Goal: Task Accomplishment & Management: Complete application form

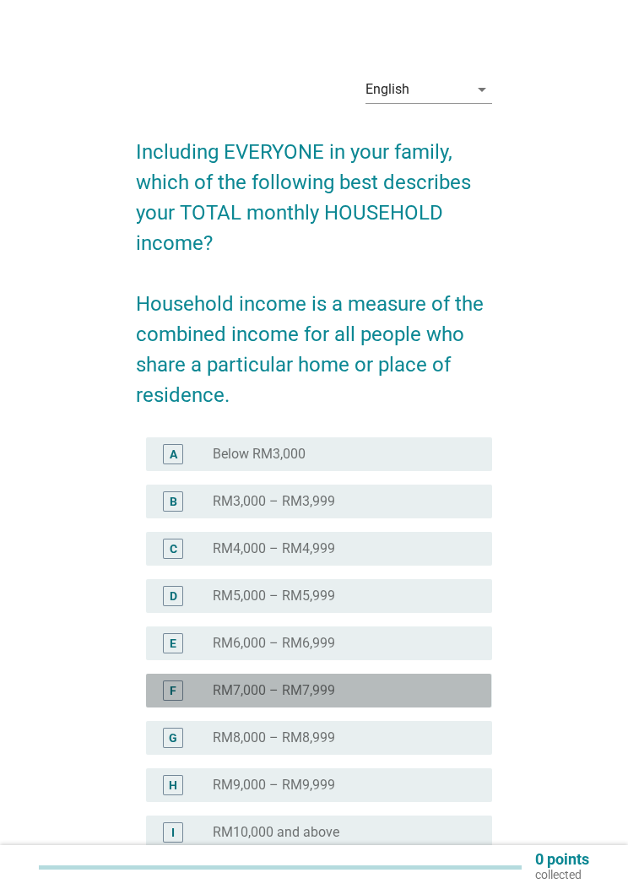
click at [388, 687] on div "radio_button_unchecked RM7,000 – RM7,999" at bounding box center [339, 690] width 252 height 17
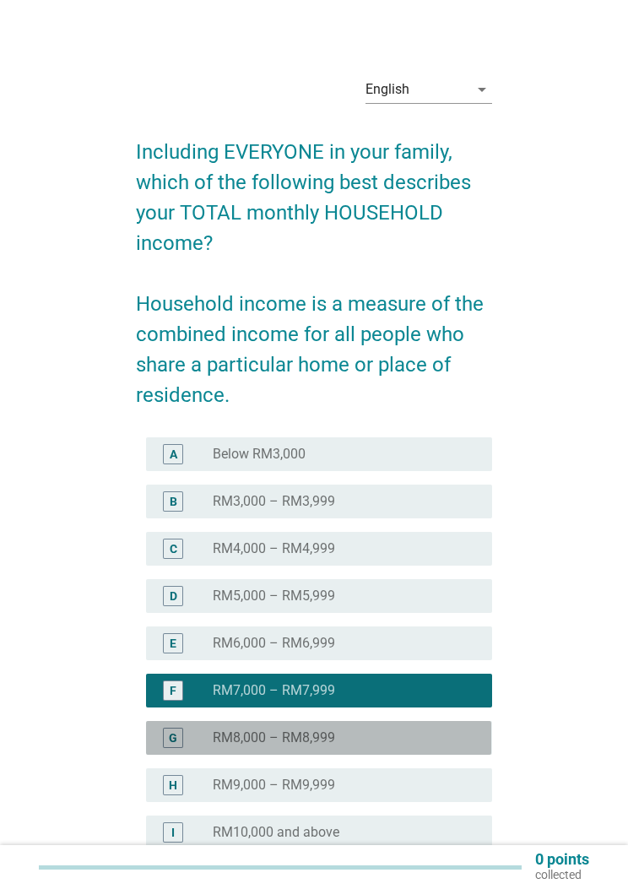
click at [389, 738] on div "radio_button_unchecked RM8,000 – RM8,999" at bounding box center [339, 738] width 252 height 17
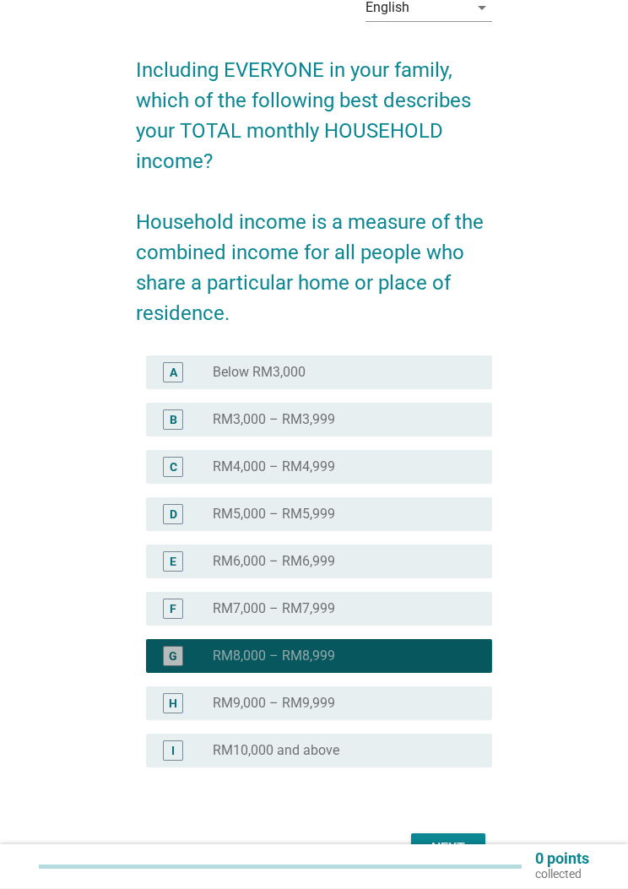
scroll to position [87, 0]
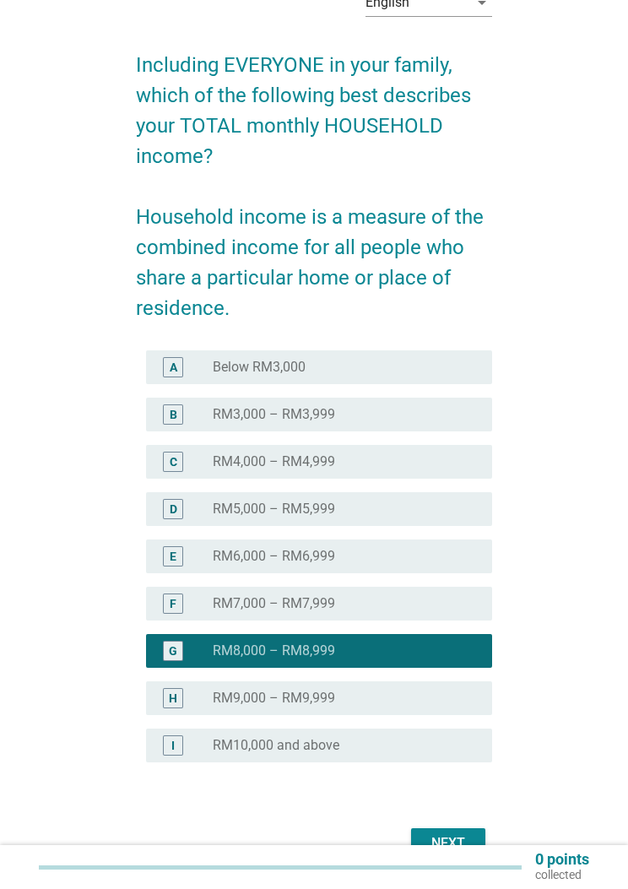
click at [401, 681] on div "H radio_button_unchecked RM9,000 – RM9,999" at bounding box center [318, 698] width 345 height 34
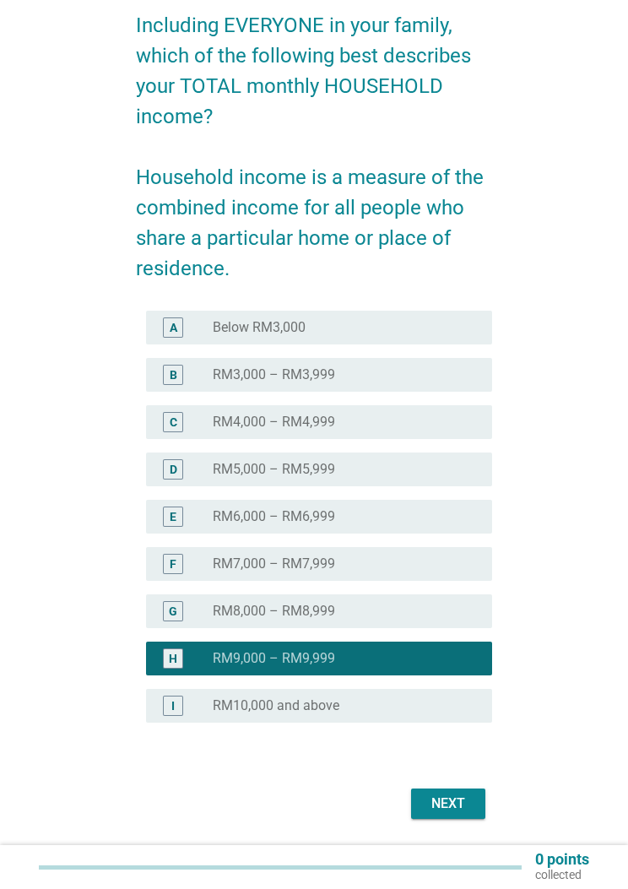
scroll to position [138, 0]
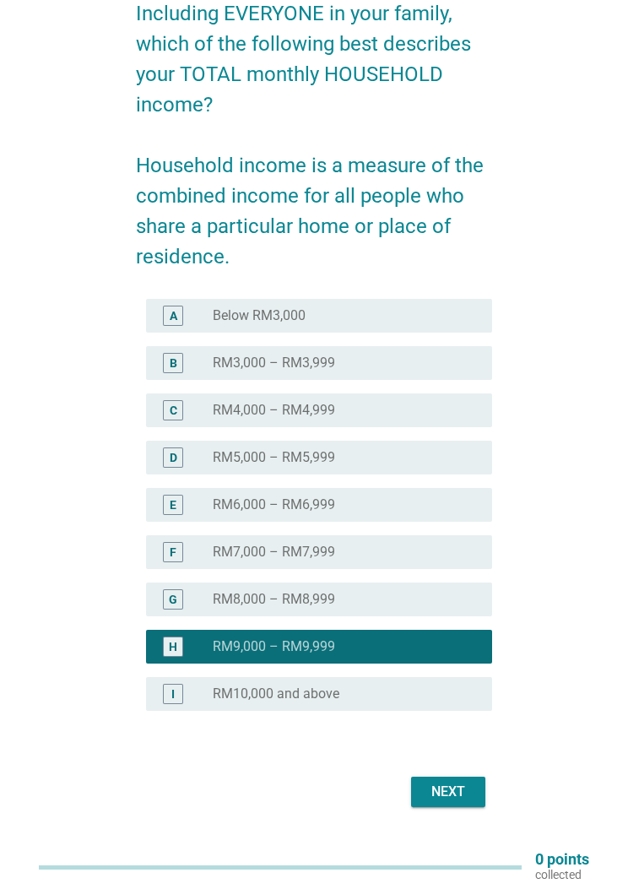
click at [429, 608] on div "radio_button_unchecked RM8,000 – RM8,999" at bounding box center [345, 599] width 265 height 20
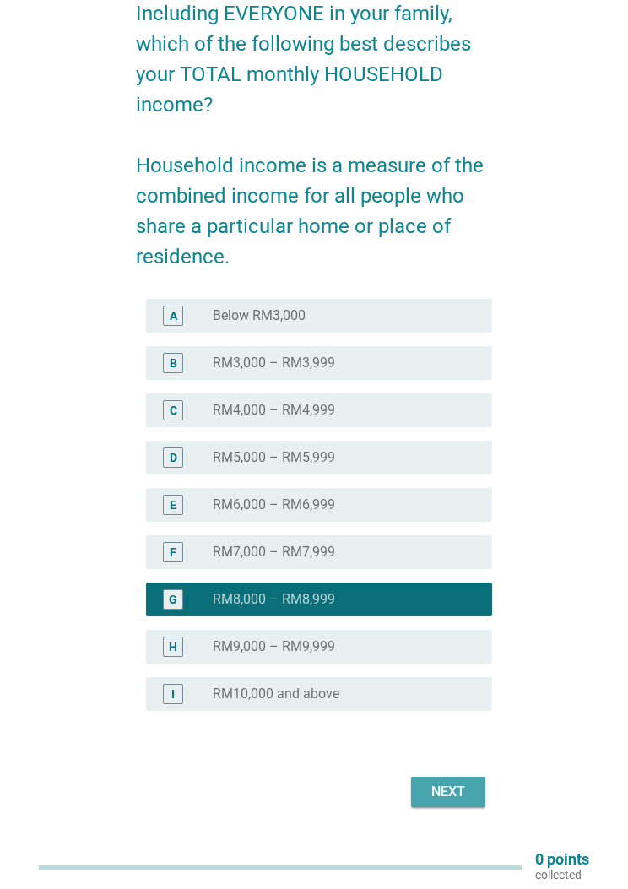
click at [448, 787] on div "Next" at bounding box center [448, 792] width 47 height 20
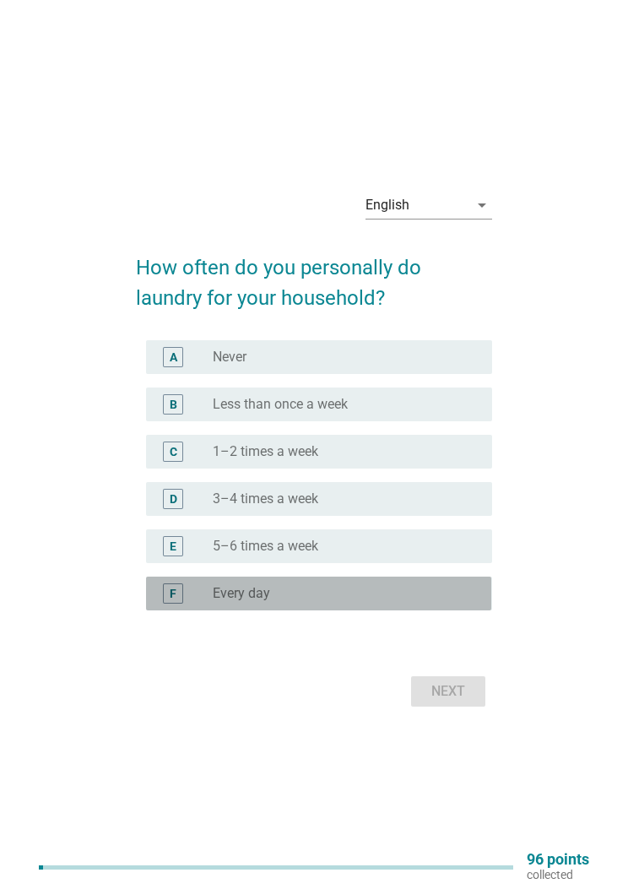
click at [380, 600] on div "radio_button_unchecked Every day" at bounding box center [339, 593] width 252 height 17
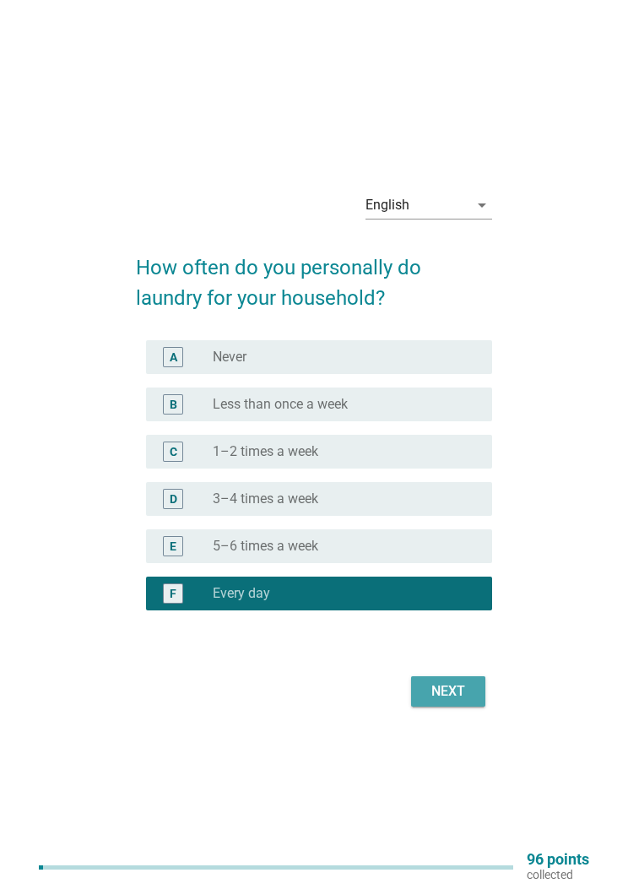
click at [462, 683] on div "Next" at bounding box center [448, 691] width 47 height 20
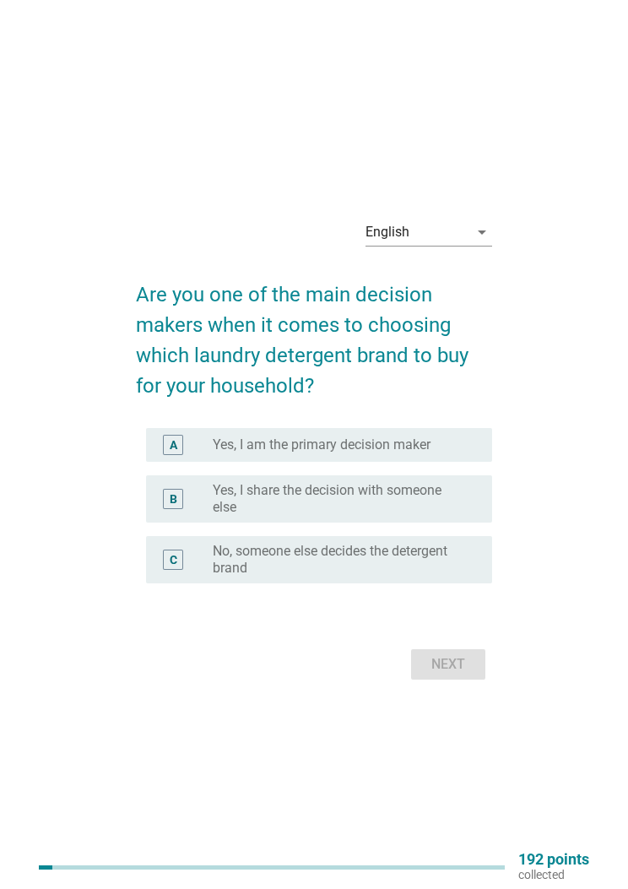
click at [477, 422] on div "A radio_button_unchecked Yes, I am the primary decision maker" at bounding box center [314, 444] width 356 height 47
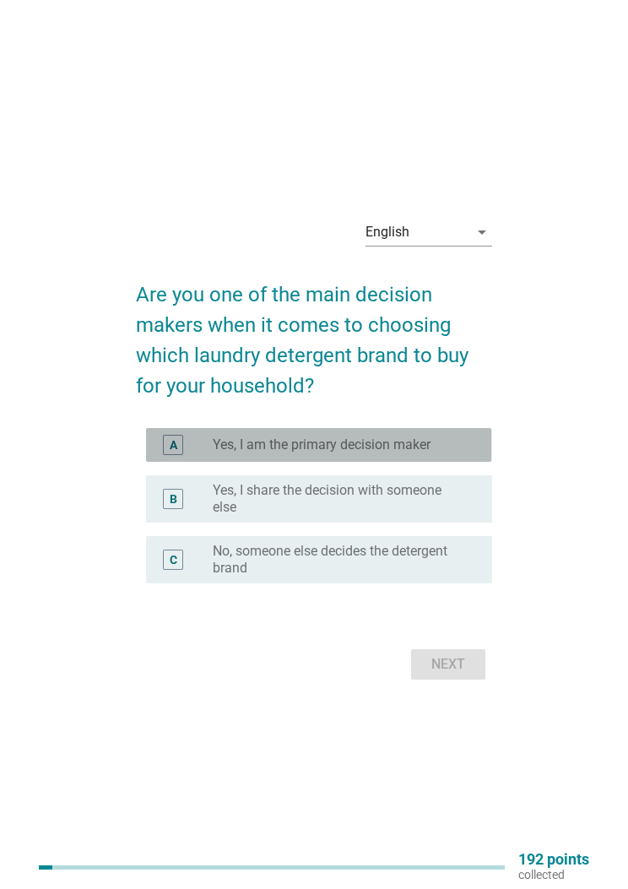
click at [458, 437] on div "radio_button_unchecked Yes, I am the primary decision maker" at bounding box center [339, 445] width 252 height 17
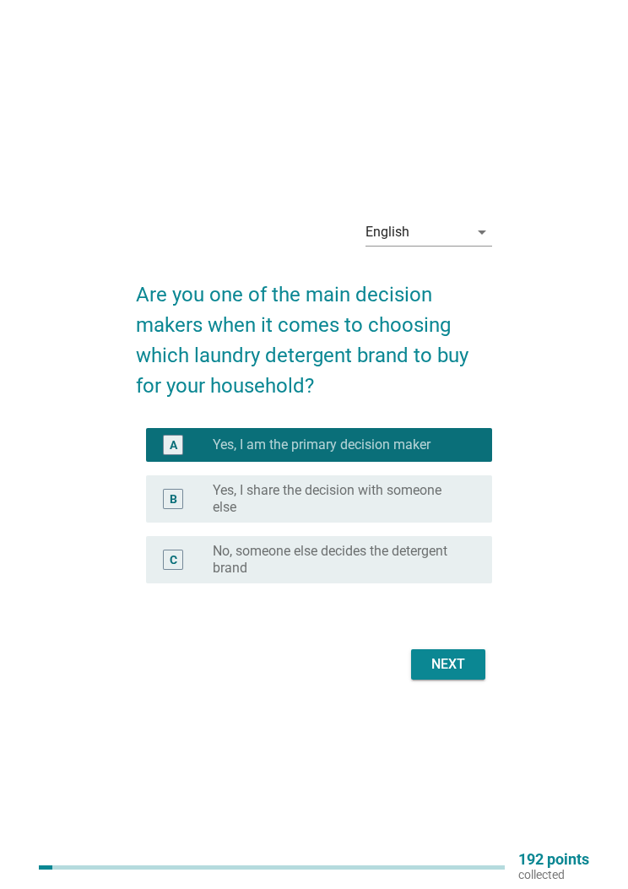
click at [459, 657] on div "Next" at bounding box center [448, 664] width 47 height 20
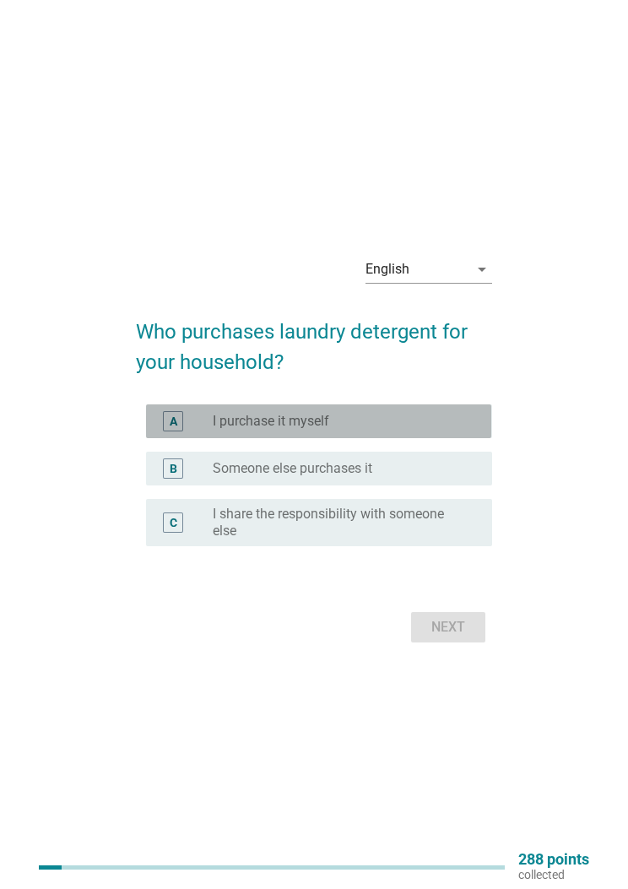
click at [439, 415] on div "radio_button_unchecked I purchase it myself" at bounding box center [339, 421] width 252 height 17
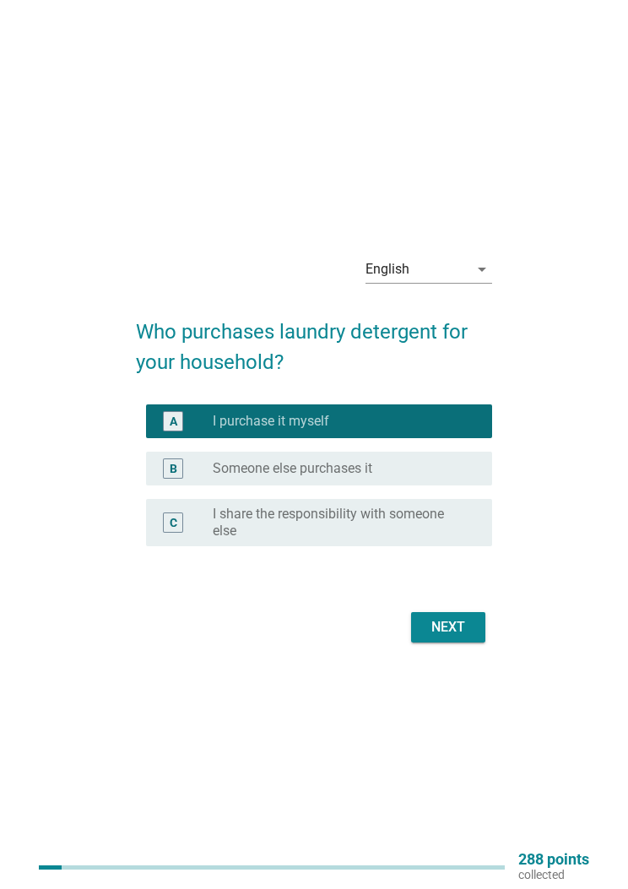
click at [453, 621] on div "Next" at bounding box center [448, 627] width 47 height 20
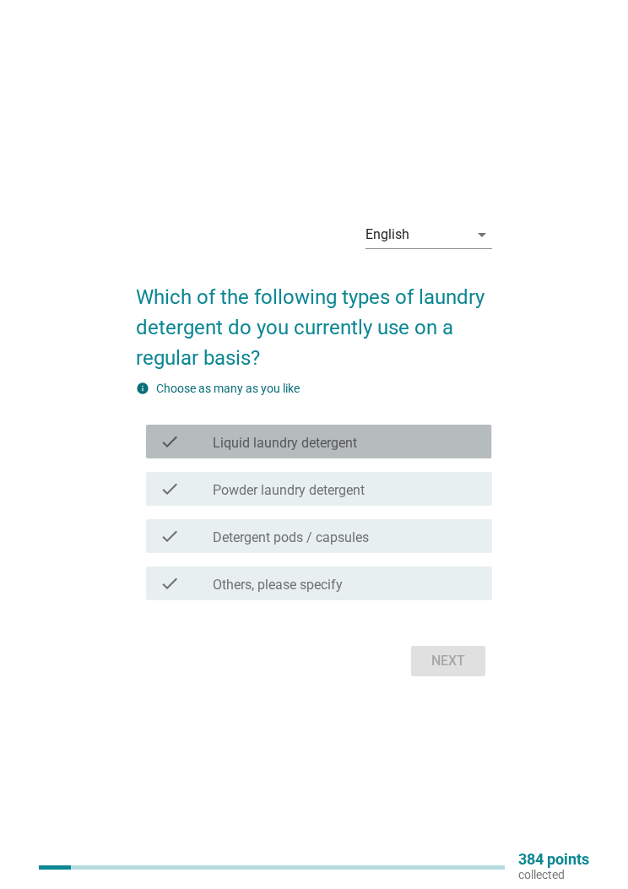
click at [444, 438] on div "check_box_outline_blank Liquid laundry detergent" at bounding box center [345, 442] width 265 height 20
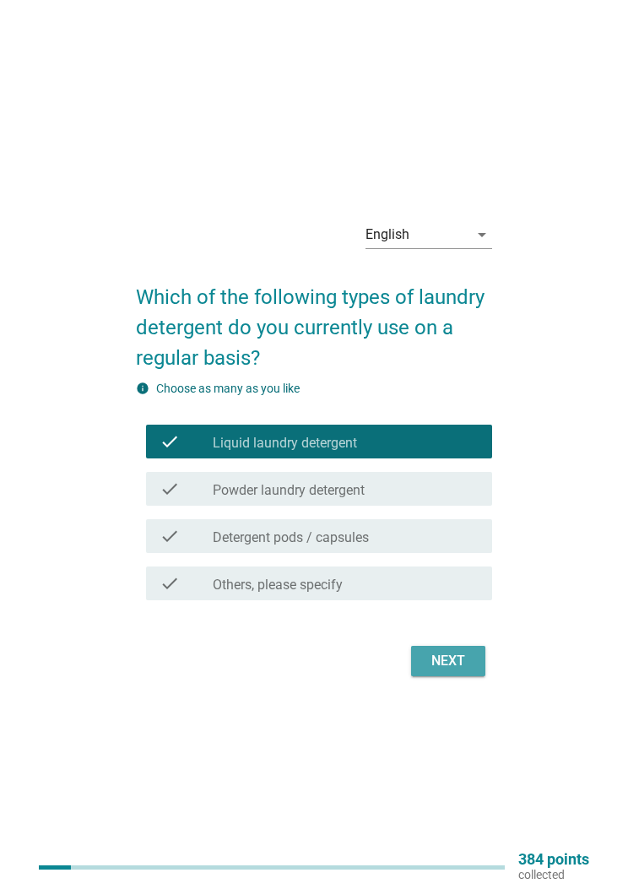
click at [454, 661] on div "Next" at bounding box center [448, 661] width 47 height 20
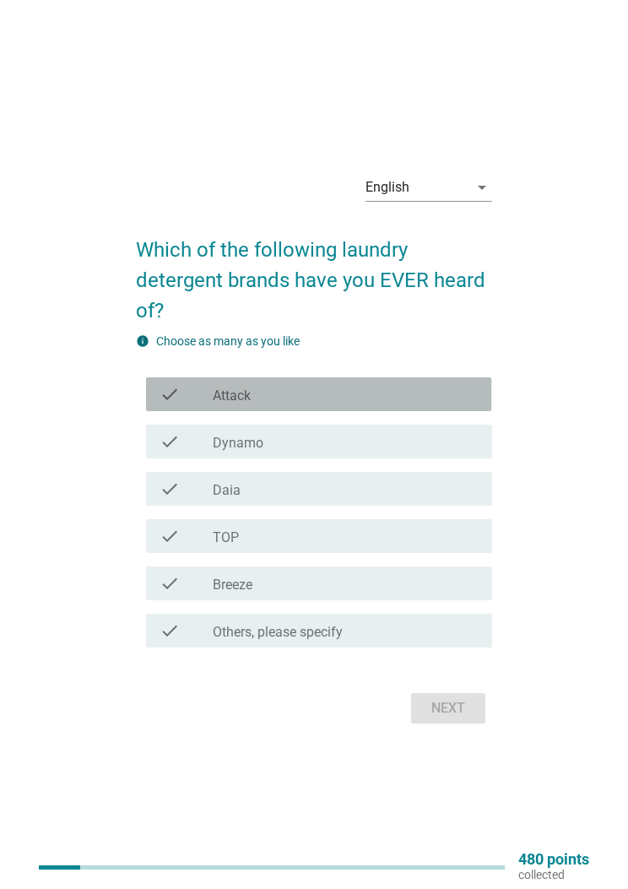
click at [463, 384] on div "check_box_outline_blank Attack" at bounding box center [345, 394] width 265 height 20
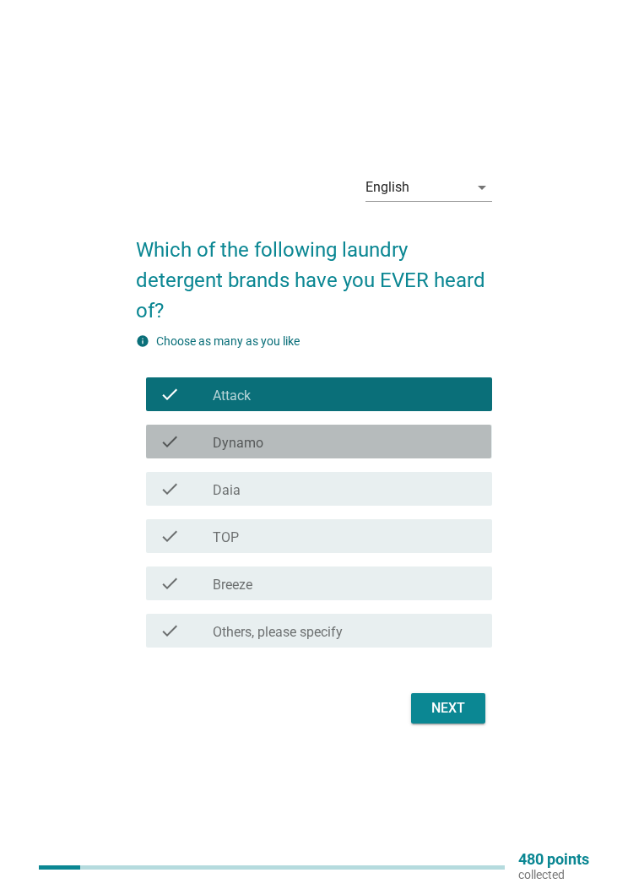
click at [447, 434] on div "check_box_outline_blank Dynamo" at bounding box center [345, 442] width 265 height 20
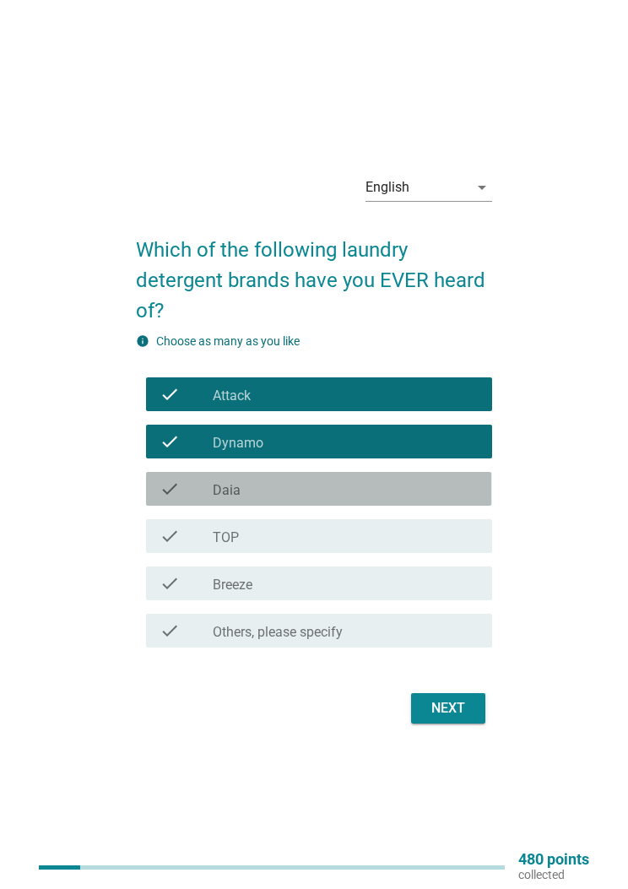
click at [426, 479] on div "check_box_outline_blank Daia" at bounding box center [345, 489] width 265 height 20
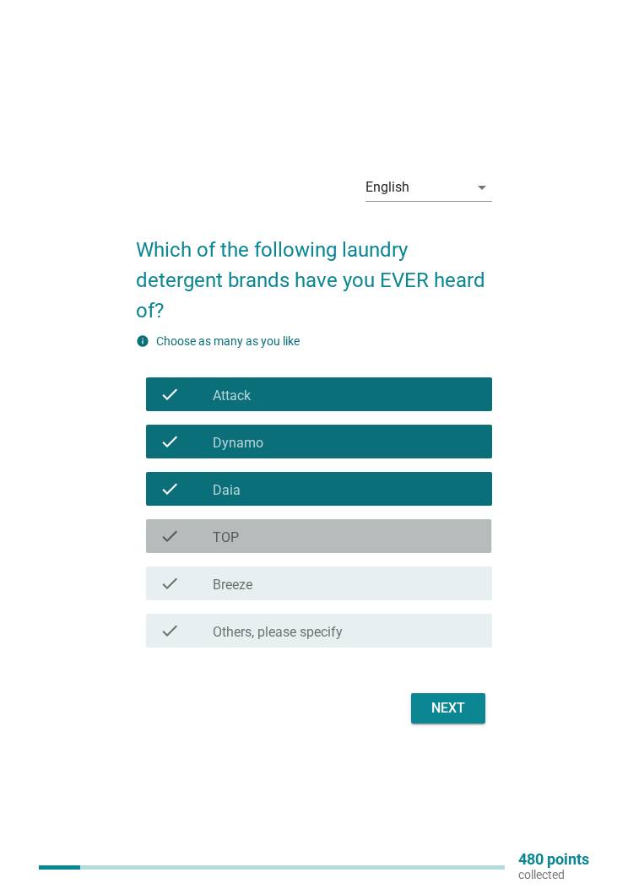
click at [415, 526] on div "check_box_outline_blank TOP" at bounding box center [345, 536] width 265 height 20
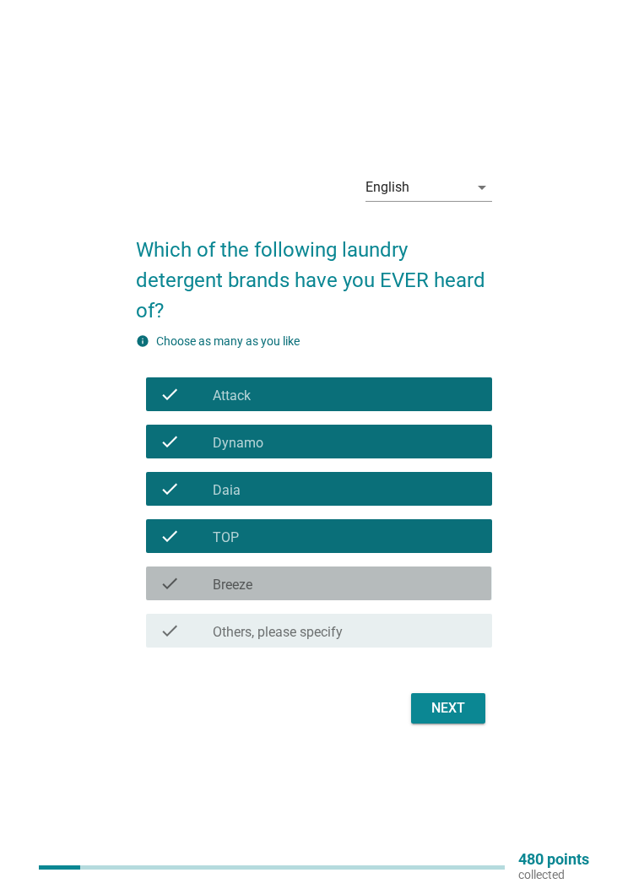
click at [401, 573] on div "check_box_outline_blank Breeze" at bounding box center [345, 583] width 265 height 20
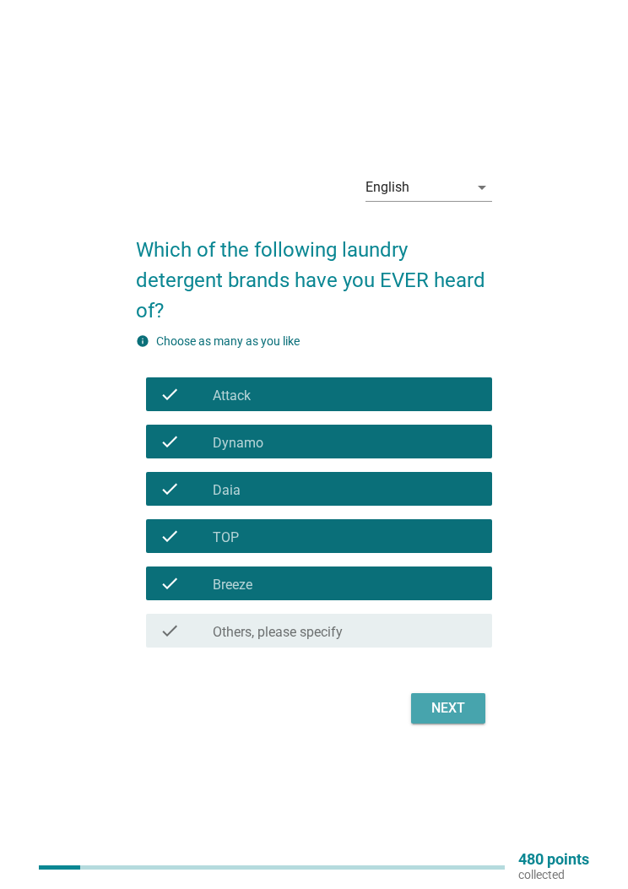
click at [470, 698] on div "Next" at bounding box center [448, 708] width 47 height 20
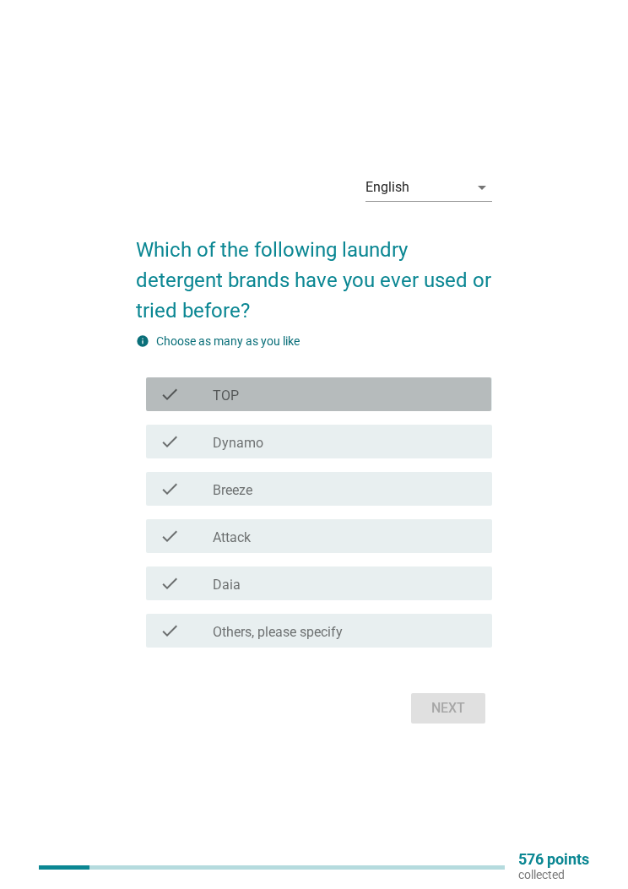
click at [455, 395] on div "check_box_outline_blank TOP" at bounding box center [345, 394] width 265 height 20
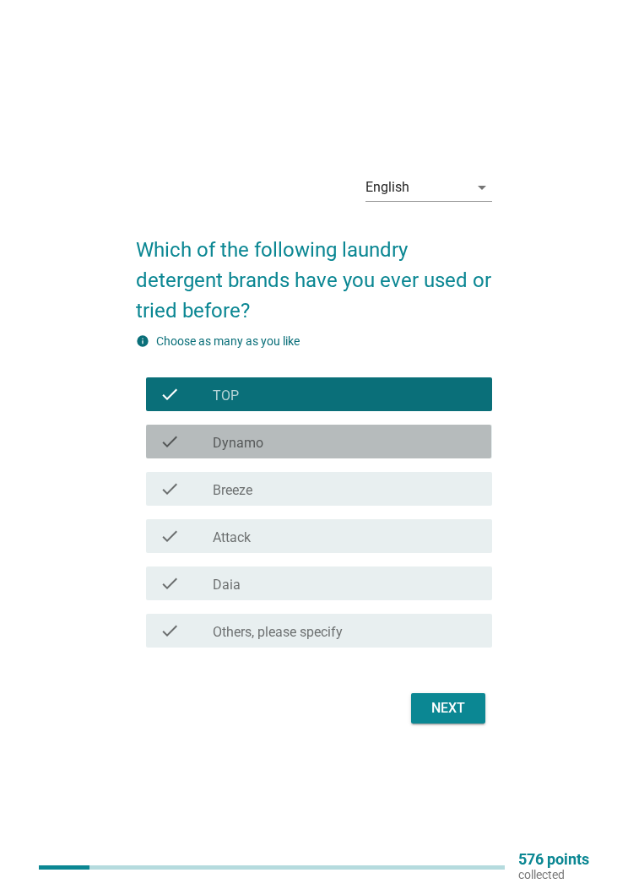
click at [439, 436] on div "check_box_outline_blank Dynamo" at bounding box center [345, 442] width 265 height 20
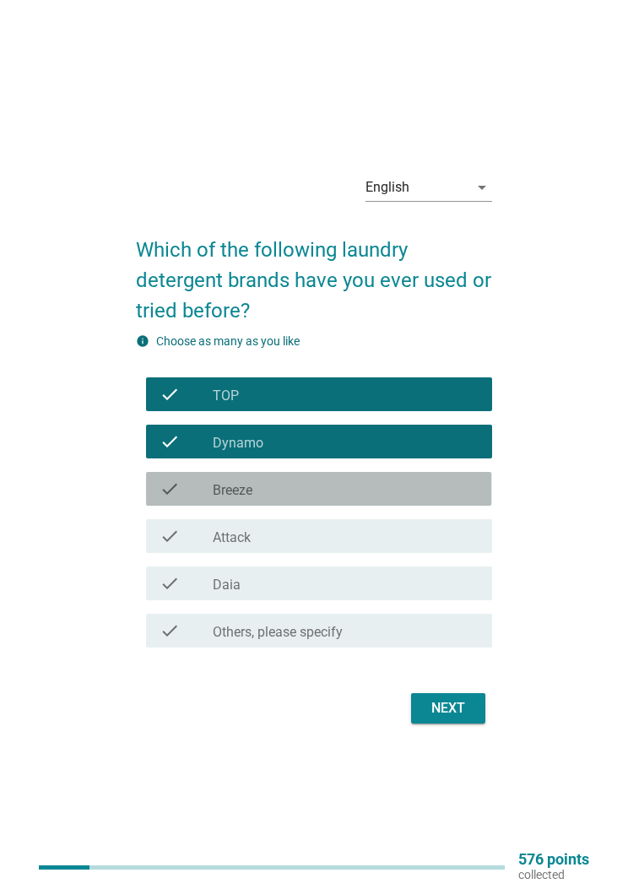
click at [432, 485] on div "check_box_outline_blank Breeze" at bounding box center [345, 489] width 265 height 20
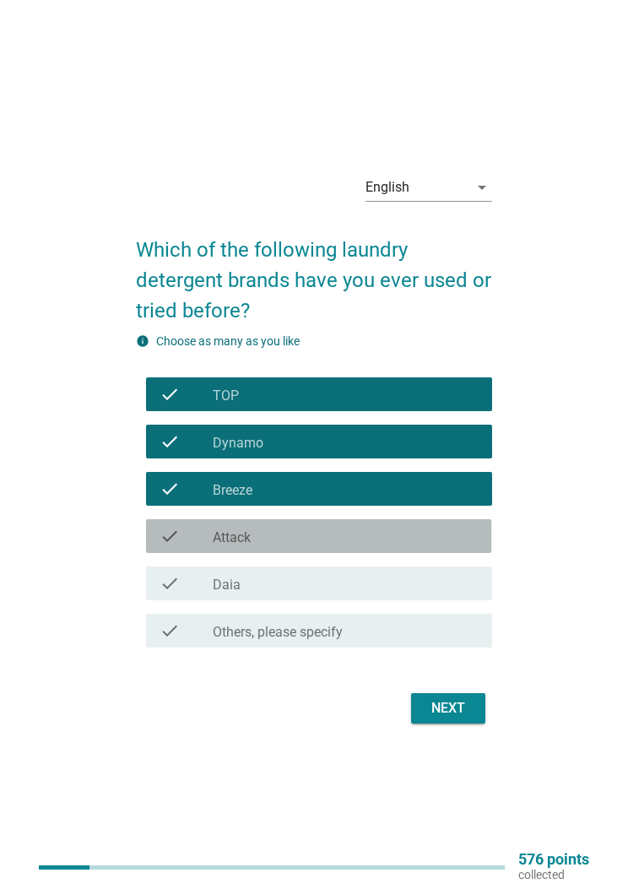
click at [417, 529] on div "check_box_outline_blank Attack" at bounding box center [345, 536] width 265 height 20
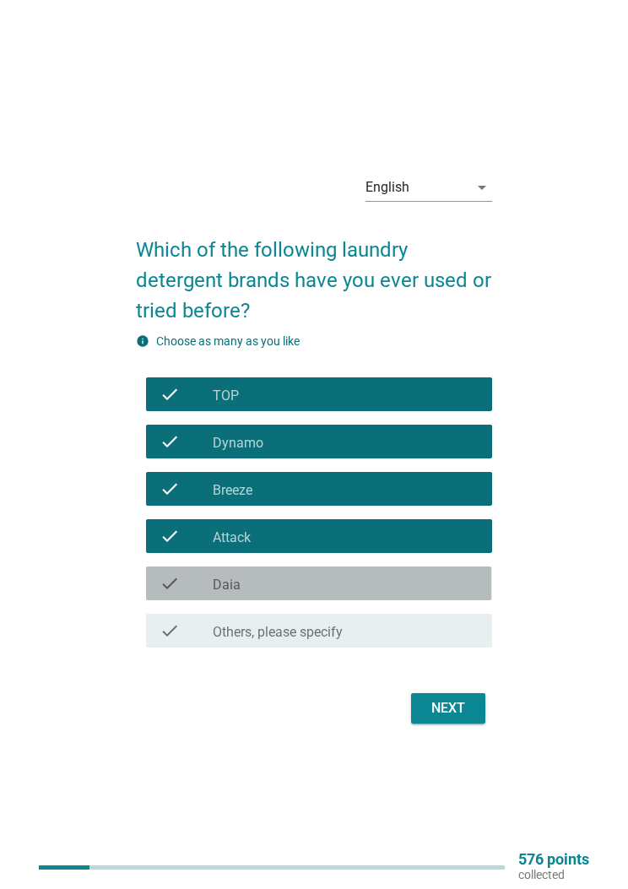
click at [444, 581] on div "check_box_outline_blank Daia" at bounding box center [345, 583] width 265 height 20
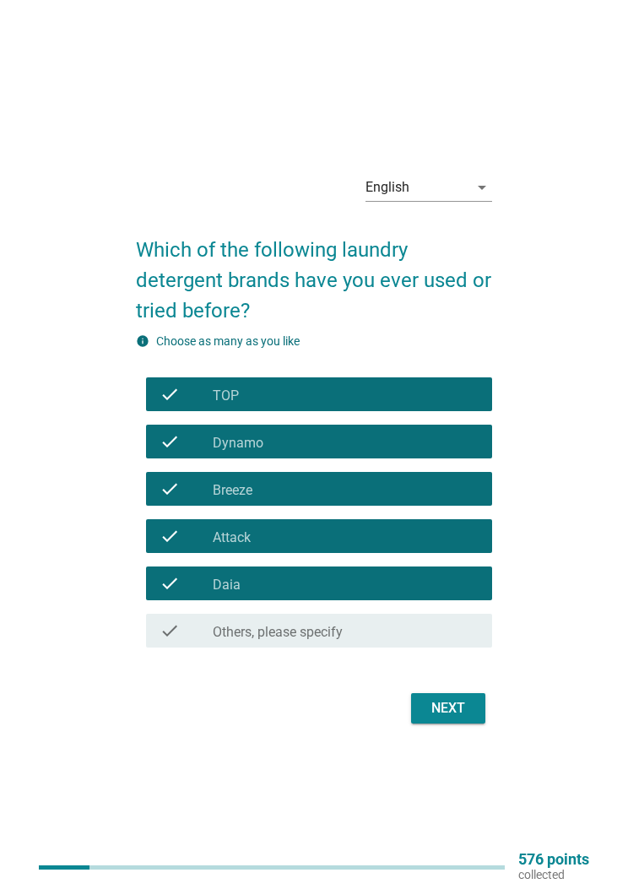
click at [458, 705] on div "Next" at bounding box center [448, 708] width 47 height 20
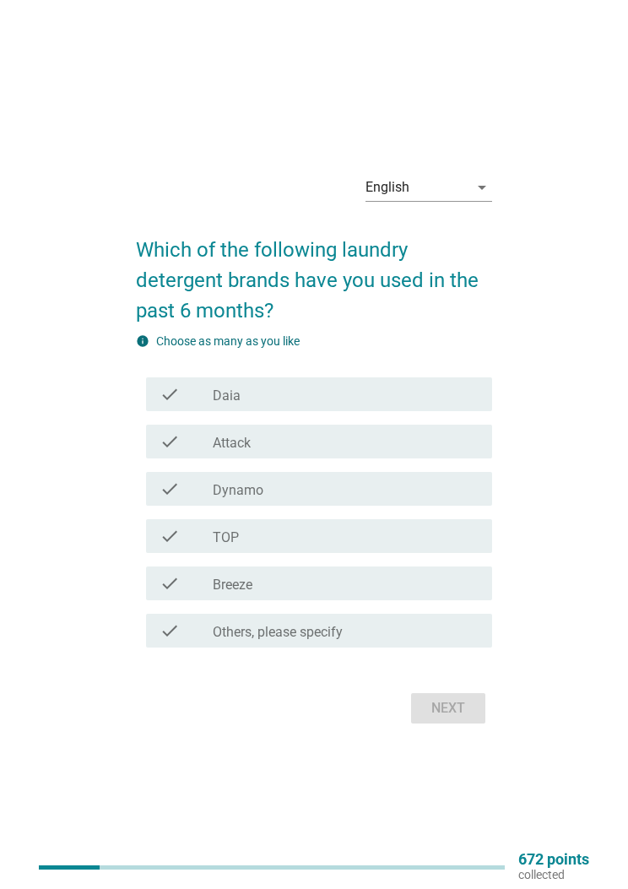
click at [389, 535] on div "check_box TOP" at bounding box center [345, 536] width 265 height 20
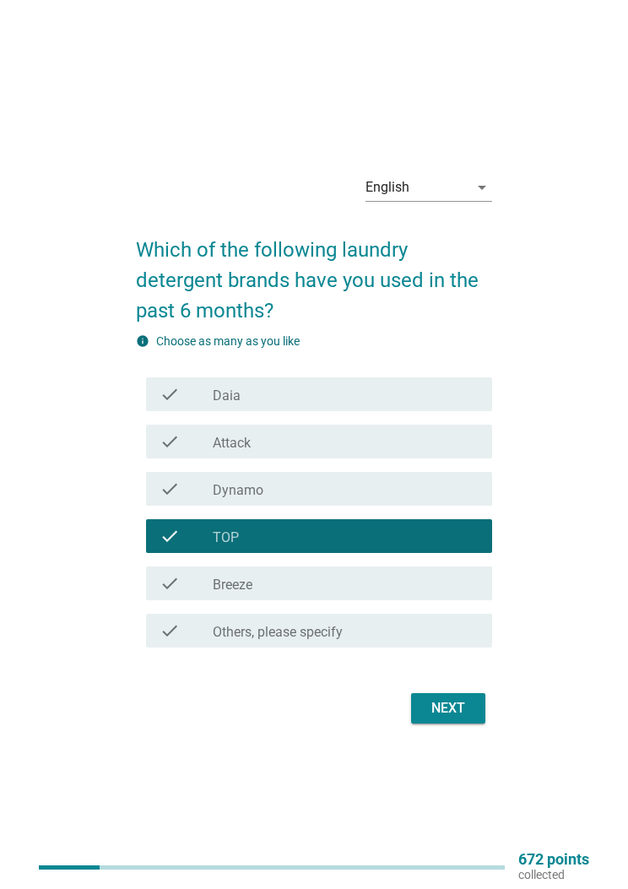
click at [392, 573] on div "check check_box Breeze" at bounding box center [318, 584] width 345 height 34
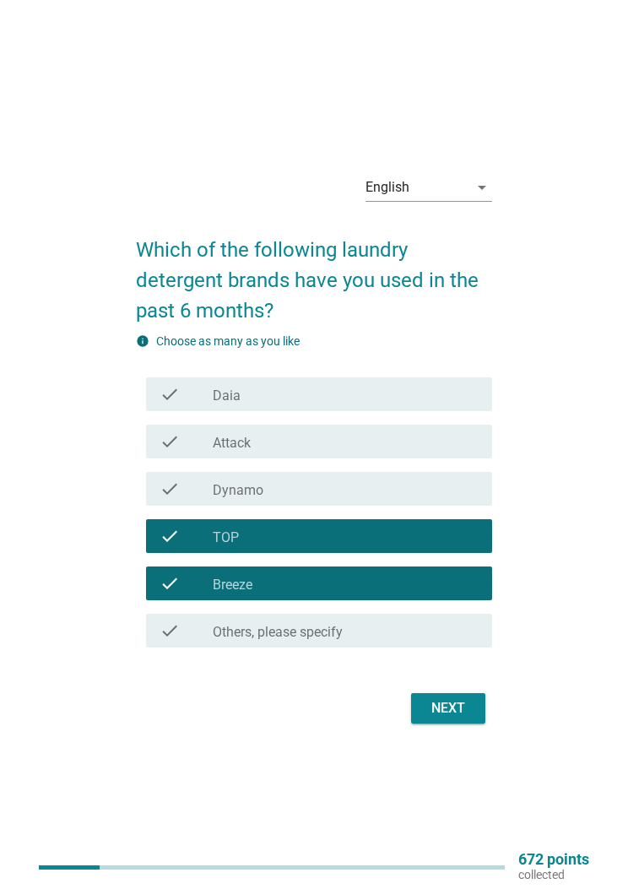
click at [466, 703] on div "Next" at bounding box center [448, 708] width 47 height 20
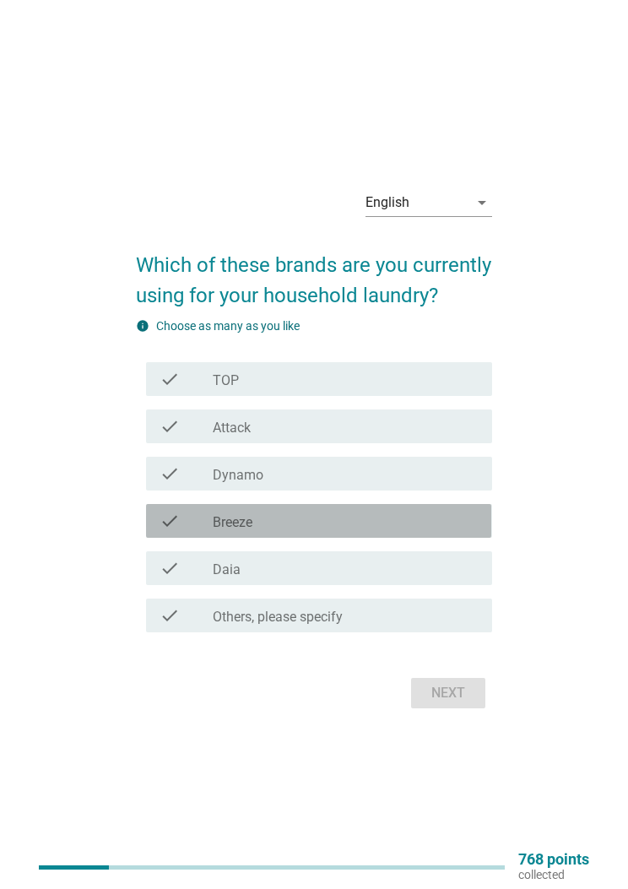
click at [399, 518] on div "check_box Breeze" at bounding box center [345, 521] width 265 height 20
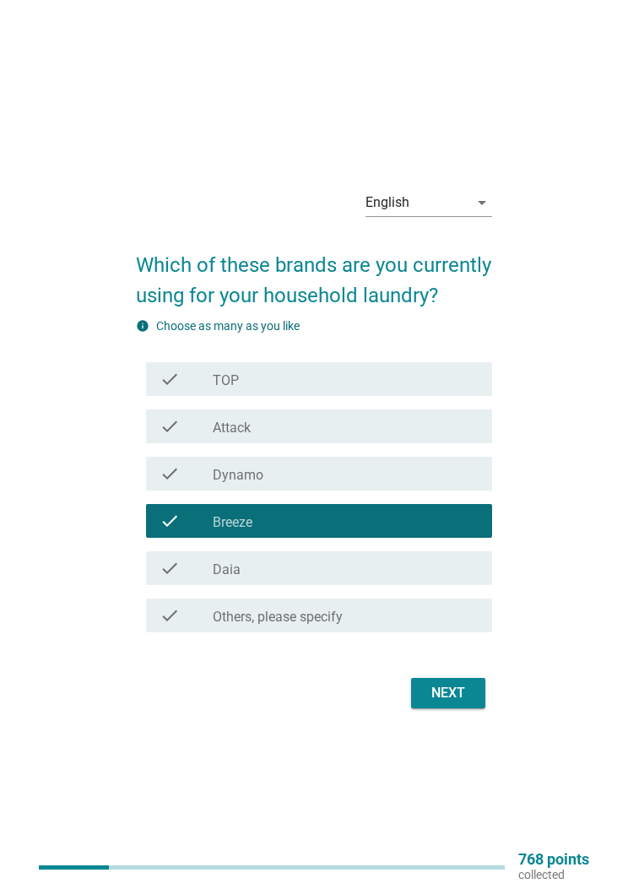
click at [426, 560] on div "check_box Daia" at bounding box center [345, 568] width 265 height 20
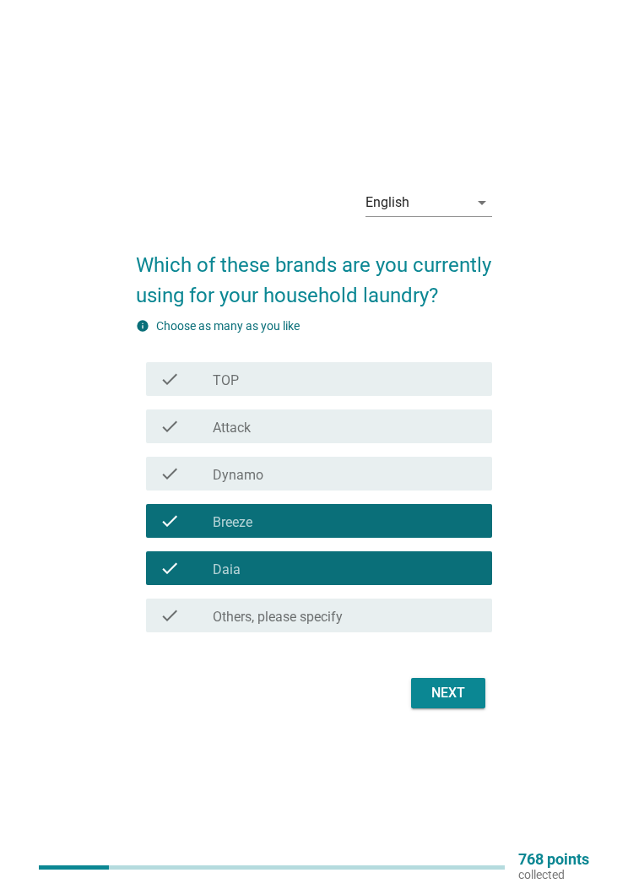
click at [438, 554] on div "check check_box Daia" at bounding box center [318, 568] width 345 height 34
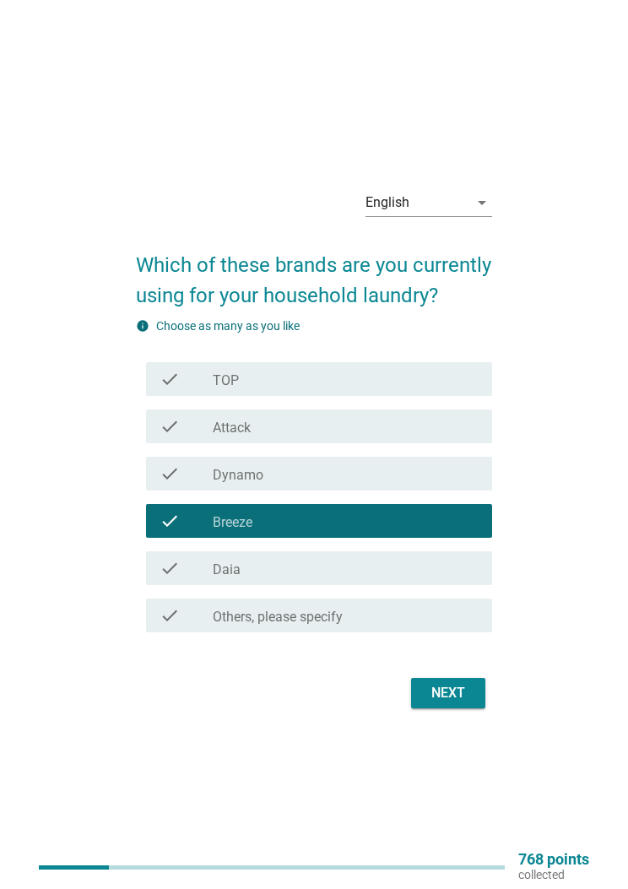
click at [448, 367] on div "check check_box TOP" at bounding box center [318, 379] width 345 height 34
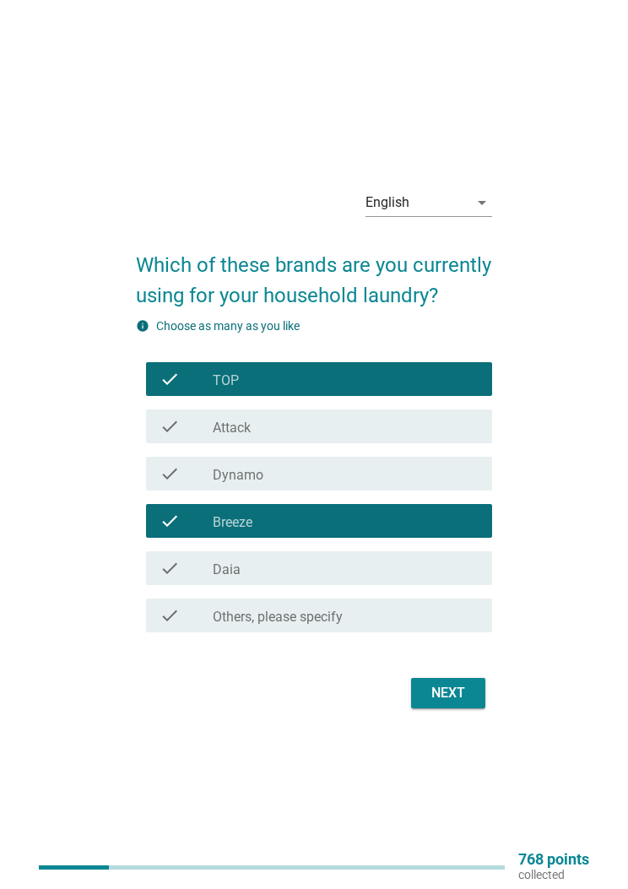
click at [465, 685] on div "Next" at bounding box center [448, 693] width 47 height 20
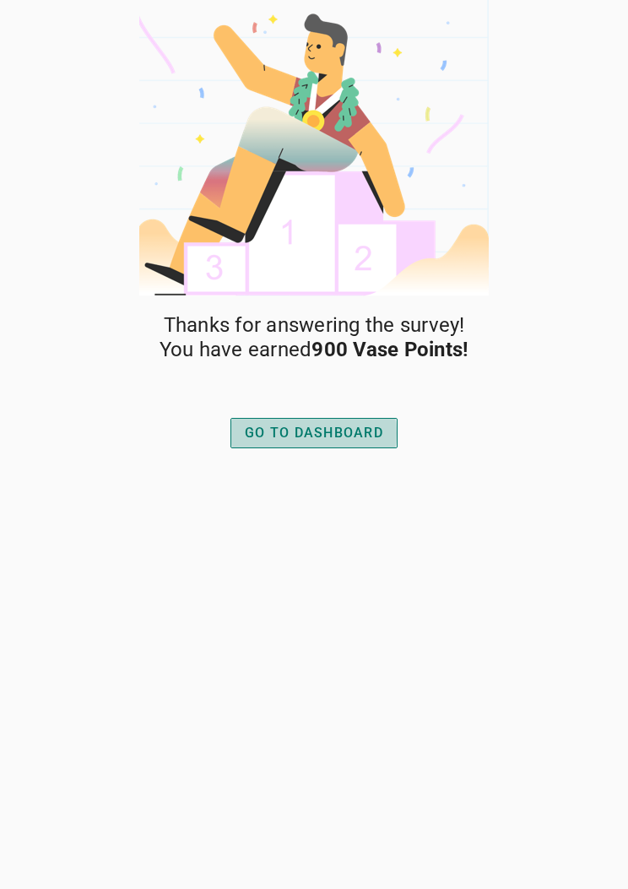
click at [377, 433] on div "GO TO DASHBOARD" at bounding box center [314, 433] width 138 height 20
